Goal: Information Seeking & Learning: Learn about a topic

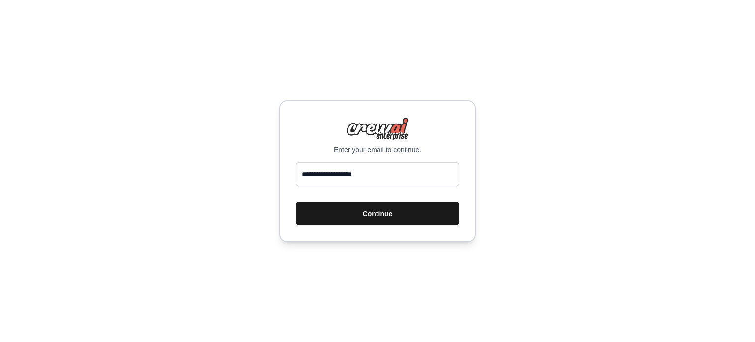
type input "**********"
click at [373, 212] on button "Continue" at bounding box center [377, 213] width 163 height 24
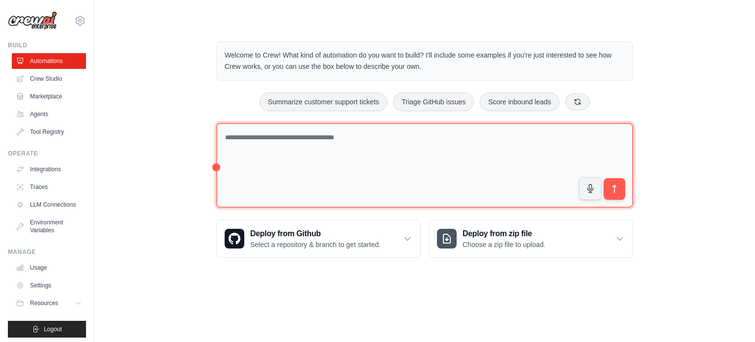
drag, startPoint x: 345, startPoint y: 130, endPoint x: 352, endPoint y: 128, distance: 7.6
click at [345, 130] on textarea at bounding box center [424, 165] width 417 height 85
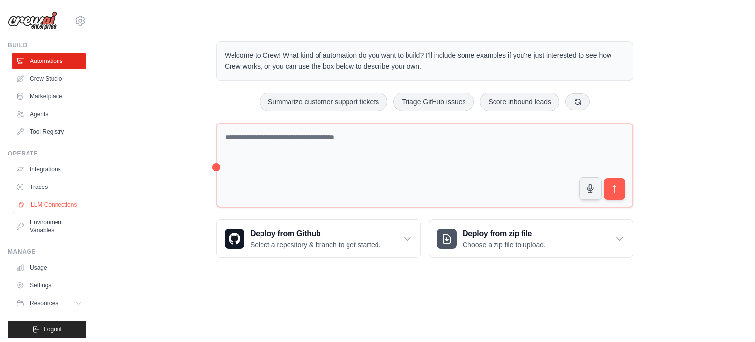
click at [47, 206] on link "LLM Connections" at bounding box center [50, 205] width 74 height 16
click at [54, 232] on link "Environment Variables" at bounding box center [50, 226] width 74 height 24
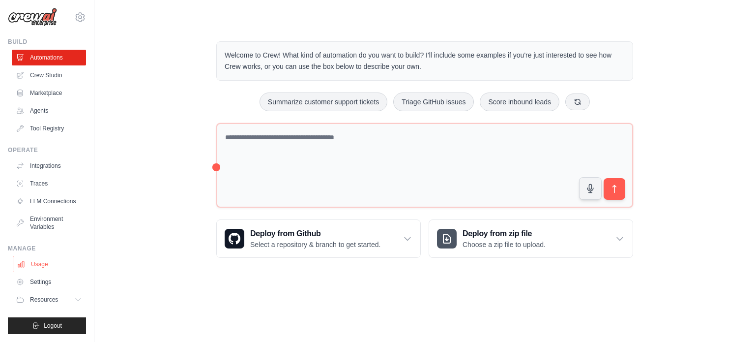
scroll to position [11, 0]
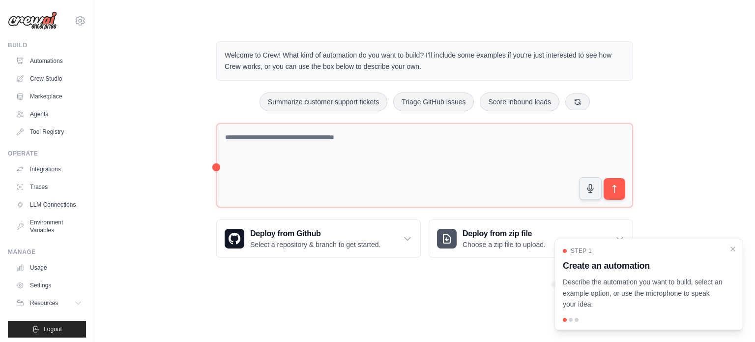
click at [37, 22] on img at bounding box center [32, 20] width 49 height 19
click at [8, 18] on img at bounding box center [32, 20] width 49 height 19
click at [11, 18] on img at bounding box center [32, 20] width 49 height 19
click at [12, 18] on img at bounding box center [32, 20] width 49 height 19
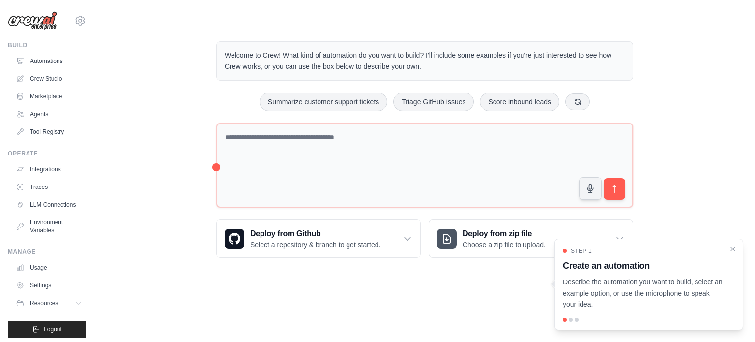
click at [12, 18] on img at bounding box center [32, 20] width 49 height 19
click at [41, 25] on img at bounding box center [32, 20] width 49 height 19
click at [48, 60] on link "Automations" at bounding box center [50, 61] width 74 height 16
click at [56, 74] on link "Crew Studio" at bounding box center [50, 79] width 74 height 16
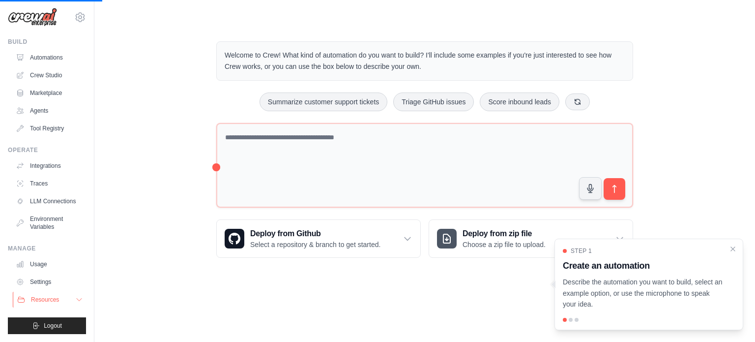
scroll to position [11, 0]
click at [66, 299] on button "Resources" at bounding box center [50, 299] width 74 height 16
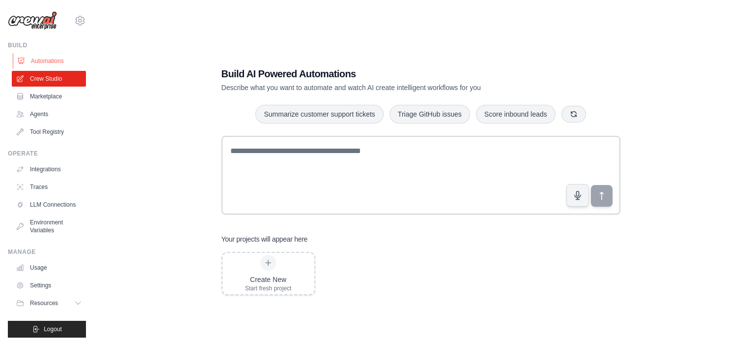
click at [37, 58] on link "Automations" at bounding box center [50, 61] width 74 height 16
click at [76, 19] on icon at bounding box center [80, 20] width 9 height 8
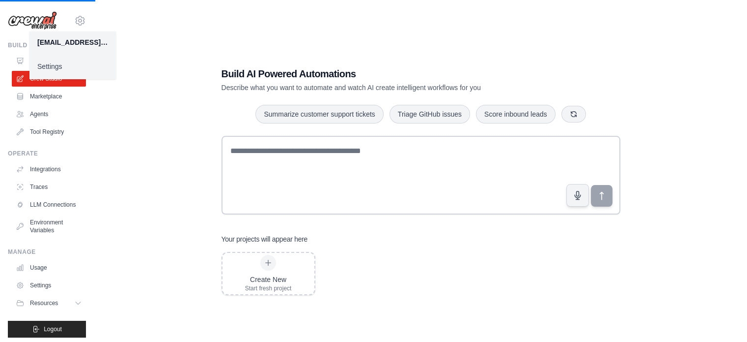
click at [44, 17] on img at bounding box center [32, 20] width 49 height 19
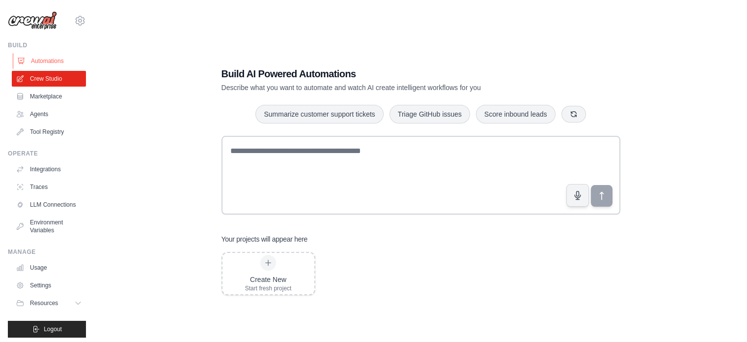
click at [31, 55] on link "Automations" at bounding box center [50, 61] width 74 height 16
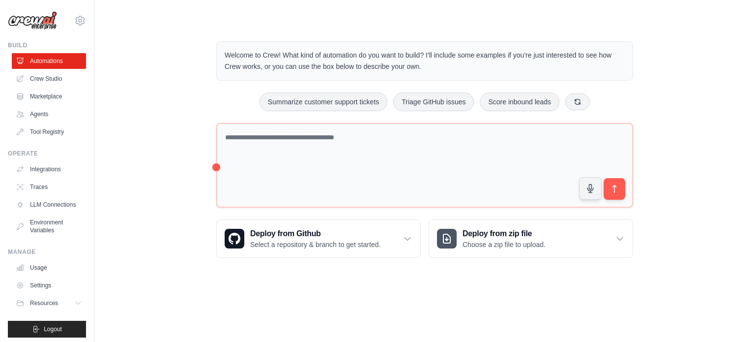
click at [46, 34] on div "ayushajg88@gmail.com Settings Build Automations Crew Studio Marketplace" at bounding box center [47, 171] width 94 height 342
click at [51, 19] on img at bounding box center [32, 20] width 49 height 19
click at [33, 17] on img at bounding box center [32, 20] width 49 height 19
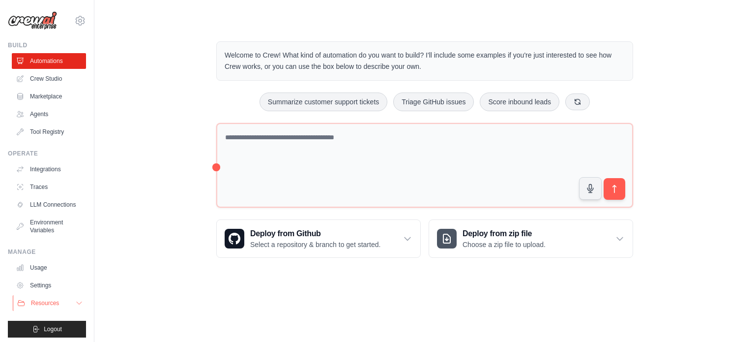
click at [62, 306] on button "Resources" at bounding box center [50, 303] width 74 height 16
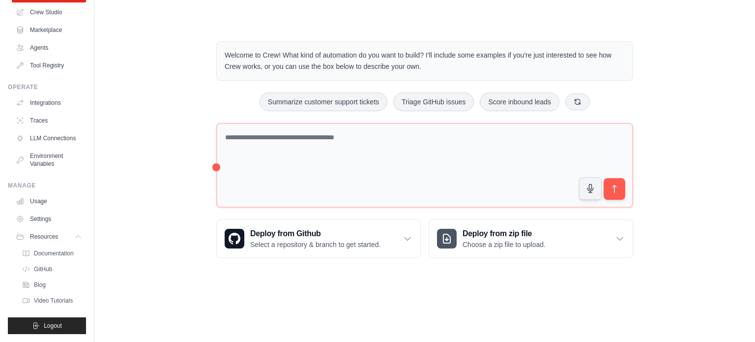
scroll to position [74, 0]
click at [60, 255] on span "Documentation" at bounding box center [55, 253] width 40 height 8
